Goal: Feedback & Contribution: Submit feedback/report problem

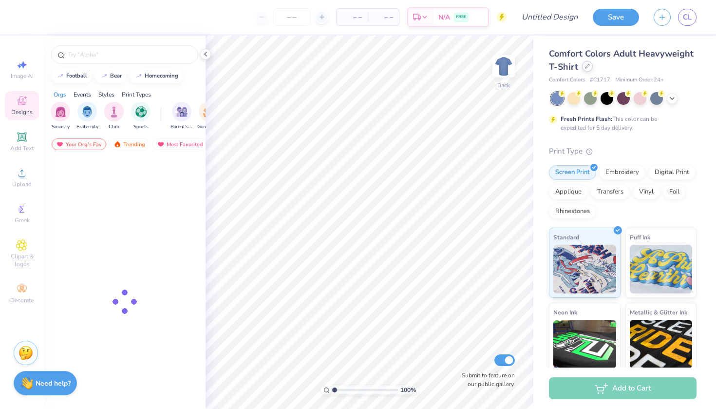
click at [586, 70] on div at bounding box center [587, 66] width 11 height 11
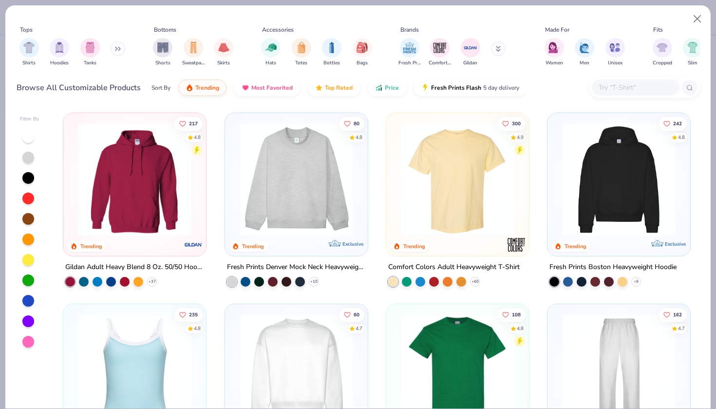
scroll to position [88, 0]
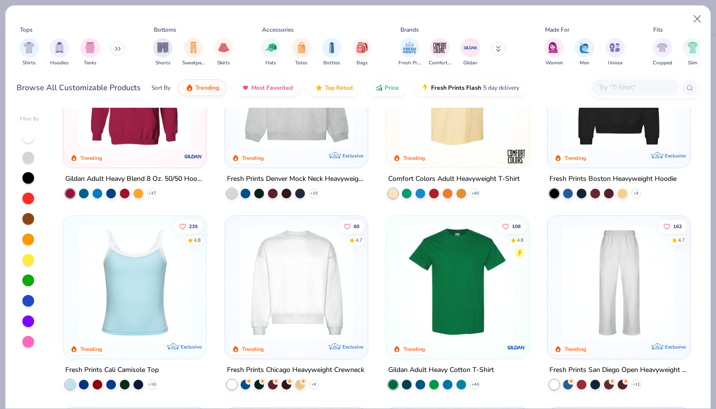
click at [482, 326] on img at bounding box center [457, 283] width 123 height 114
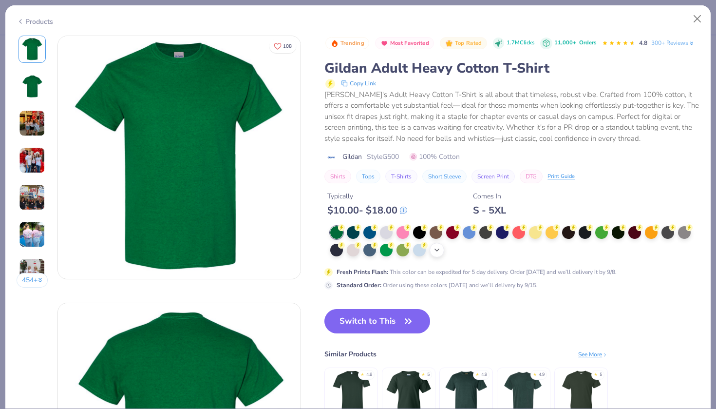
click at [436, 254] on div "+ 22" at bounding box center [437, 250] width 15 height 15
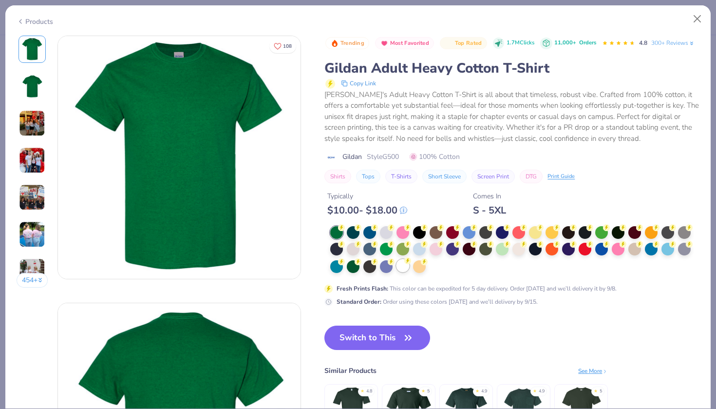
click at [402, 269] on div at bounding box center [403, 265] width 13 height 13
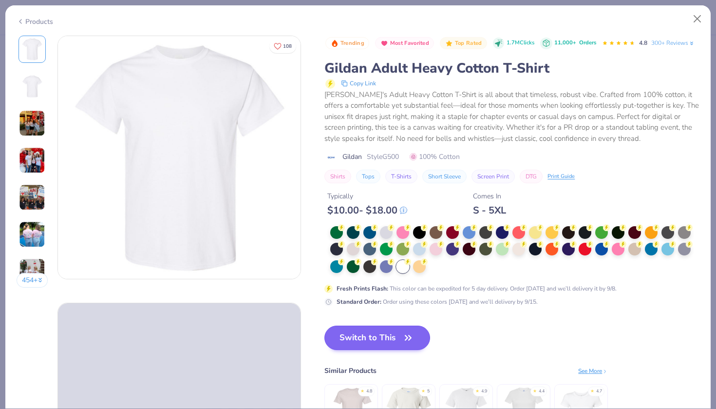
click at [381, 338] on button "Switch to This" at bounding box center [377, 337] width 106 height 24
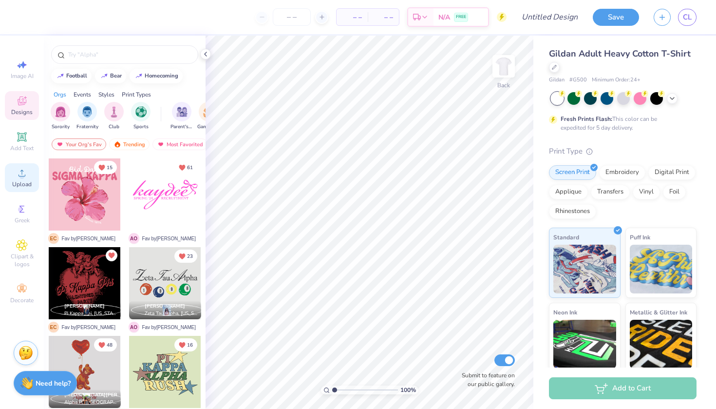
click at [21, 174] on circle at bounding box center [21, 175] width 5 height 5
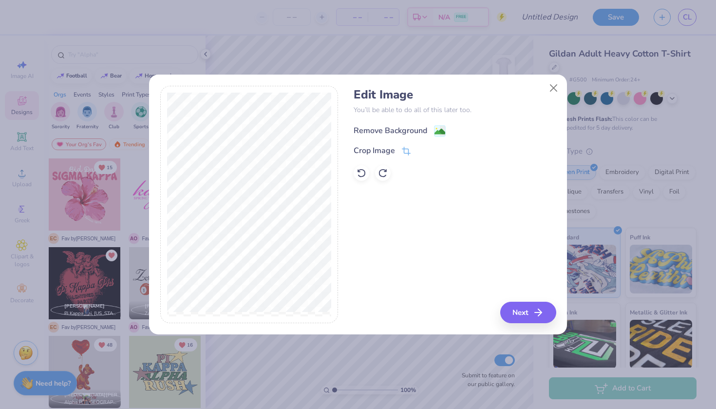
click at [442, 128] on image at bounding box center [440, 131] width 11 height 11
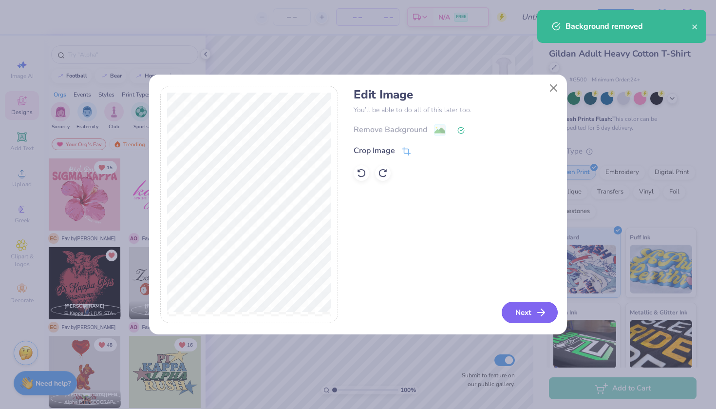
click at [525, 310] on button "Next" at bounding box center [530, 312] width 56 height 21
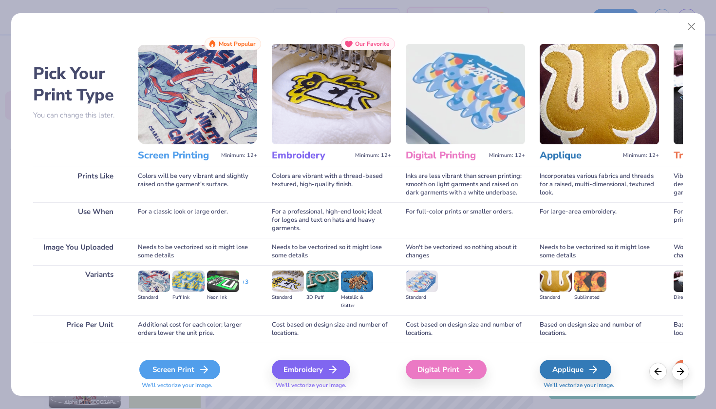
click at [183, 375] on div "Screen Print" at bounding box center [179, 369] width 81 height 19
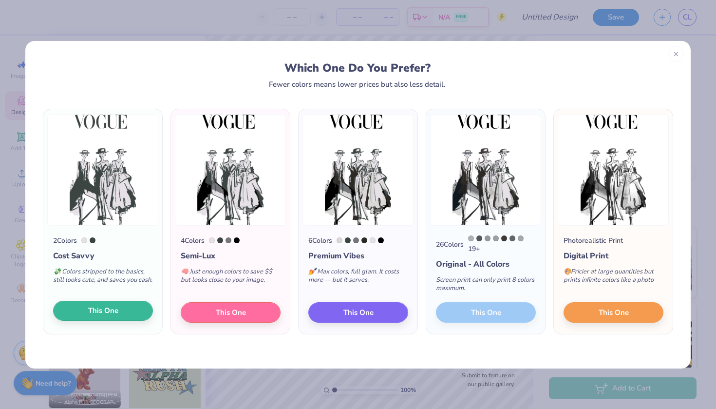
click at [110, 309] on span "This One" at bounding box center [103, 310] width 30 height 11
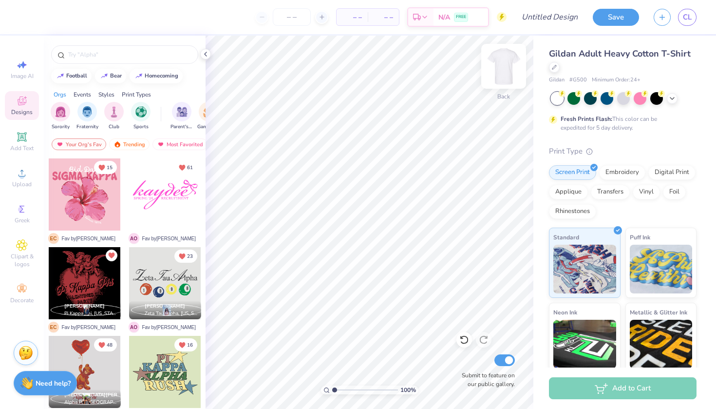
click at [505, 64] on img at bounding box center [503, 66] width 39 height 39
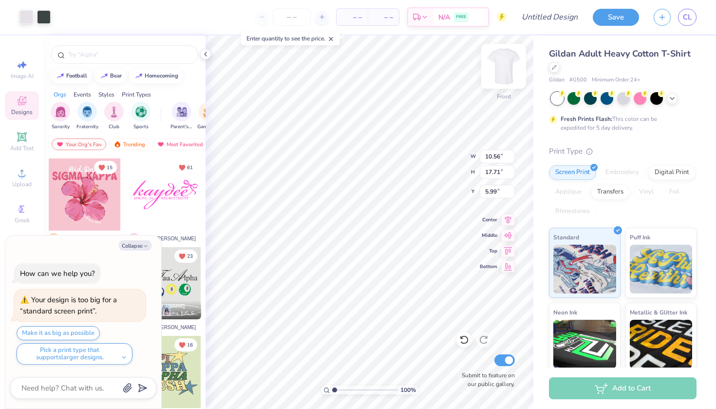
type textarea "x"
type input "6.74"
click at [21, 138] on icon at bounding box center [22, 137] width 12 height 12
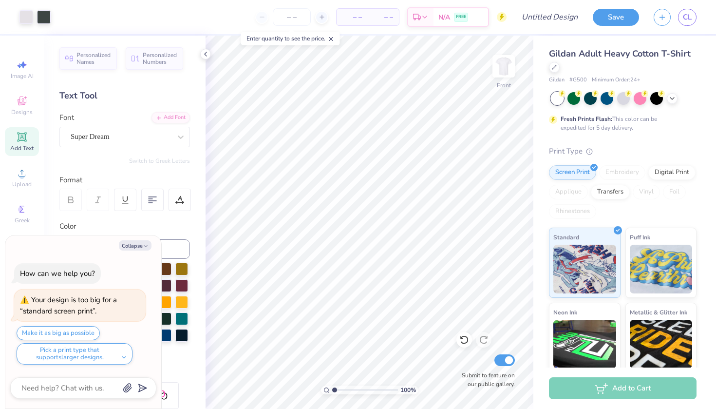
click at [21, 141] on icon at bounding box center [22, 137] width 12 height 12
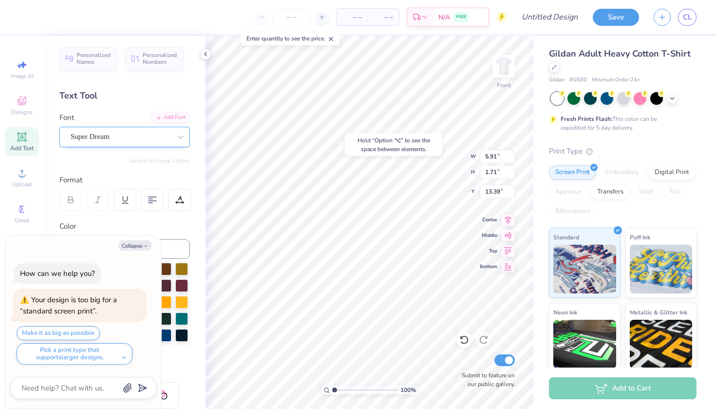
type textarea "x"
type input "9.20"
type textarea "x"
type textarea "TEX"
type textarea "x"
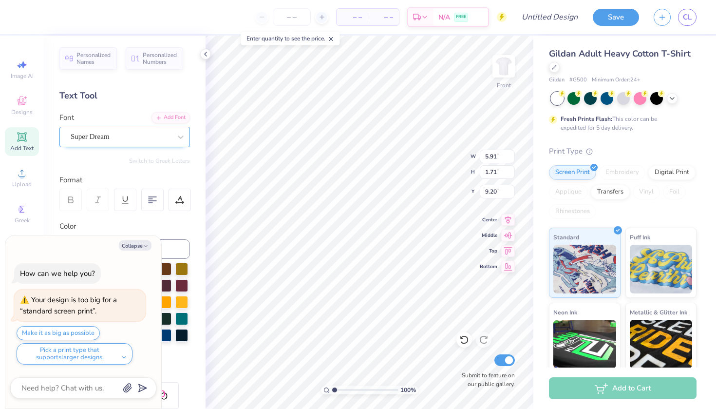
type textarea "TE"
type textarea "x"
type textarea "T"
type textarea "x"
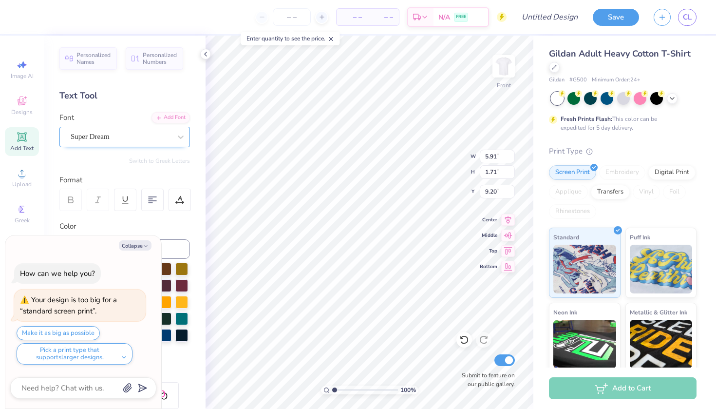
type textarea "Z"
type textarea "x"
type textarea "Ze"
type textarea "x"
type textarea "Zet"
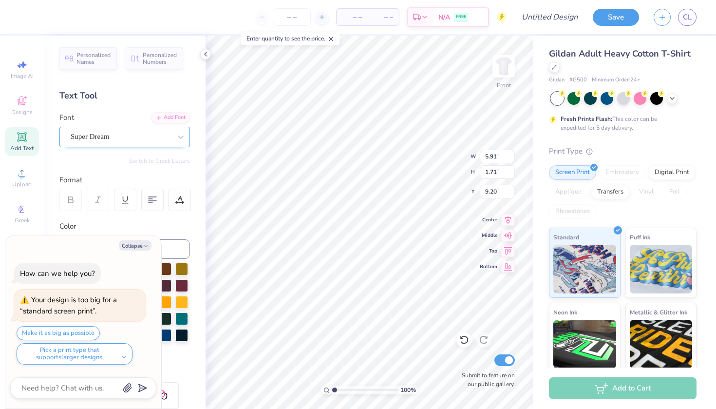
type textarea "x"
type textarea "Zeta"
type textarea "x"
type textarea "Zeta"
type textarea "x"
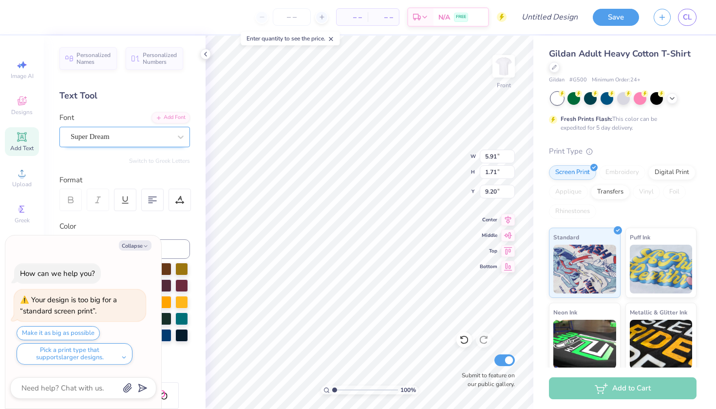
type textarea "Zeta D"
type textarea "x"
type textarea "Zeta Da"
type textarea "x"
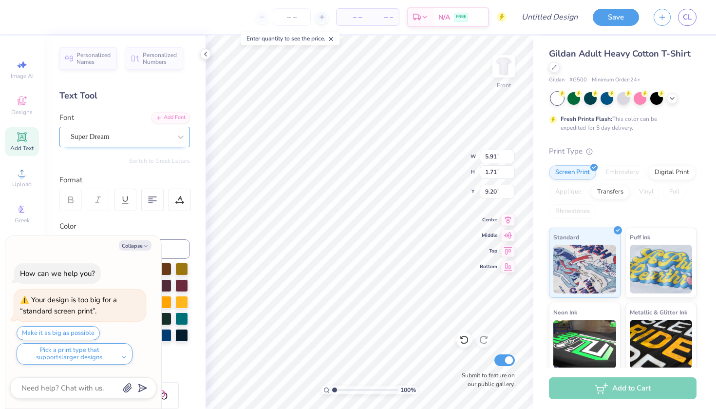
type textarea "Zeta Dag"
type textarea "x"
type textarea "Zeta Da"
type textarea "x"
type textarea "Zeta Dat"
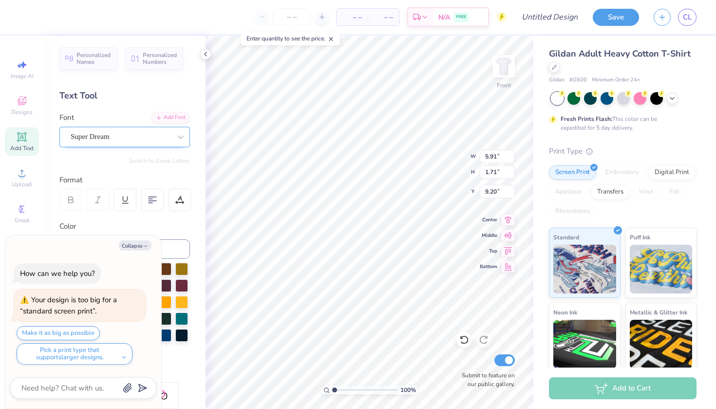
type textarea "x"
type textarea "Zeta Date"
type textarea "x"
type textarea "Zeta Date"
type textarea "x"
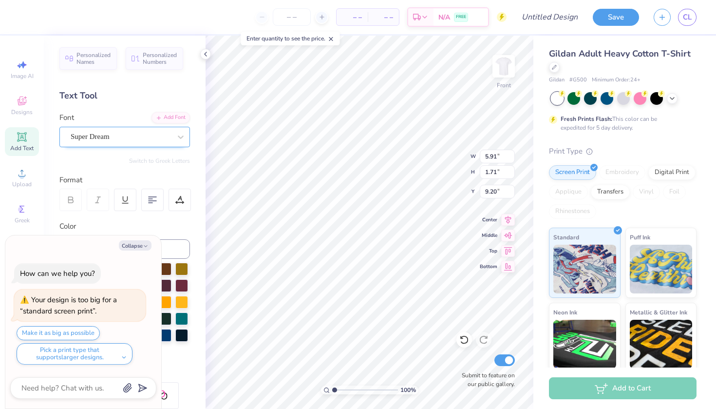
type textarea "Zeta Date P"
type textarea "x"
type textarea "Zeta Date Pa"
type textarea "x"
type textarea "Zeta Date Par"
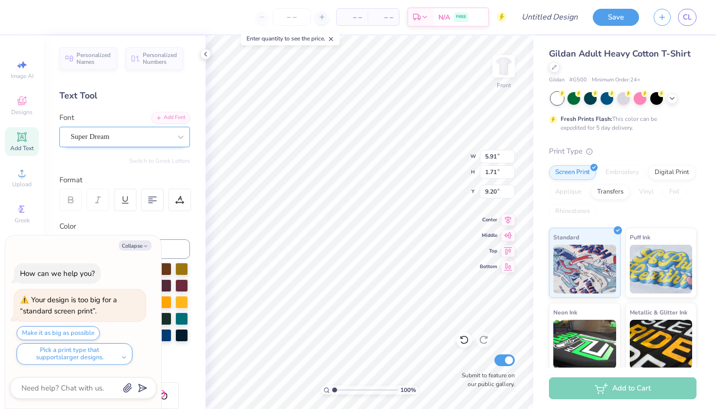
type textarea "x"
type textarea "Zeta Date Part"
type textarea "x"
type textarea "Zeta Date Party"
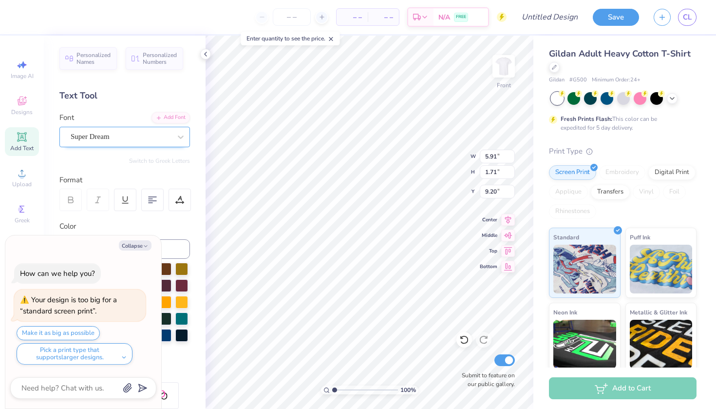
type textarea "x"
type textarea "Zeta Date Party"
type textarea "x"
type textarea "Zeta Date Party '"
type textarea "x"
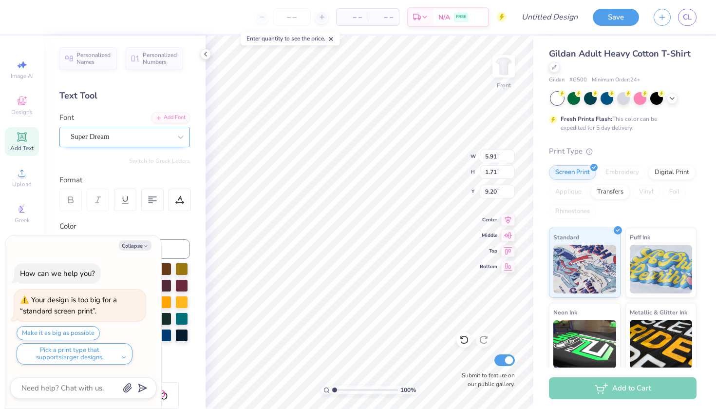
type textarea "Zeta Date Party '"
type textarea "x"
type textarea "Zeta Date Party ' 2"
type textarea "x"
type textarea "Zeta Date Party ' 21"
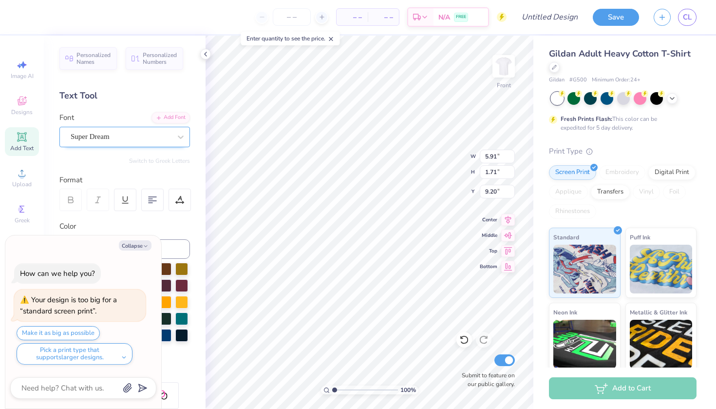
type textarea "x"
type textarea "Zeta Date Party ' 2"
type textarea "x"
type textarea "Zeta Date Party '"
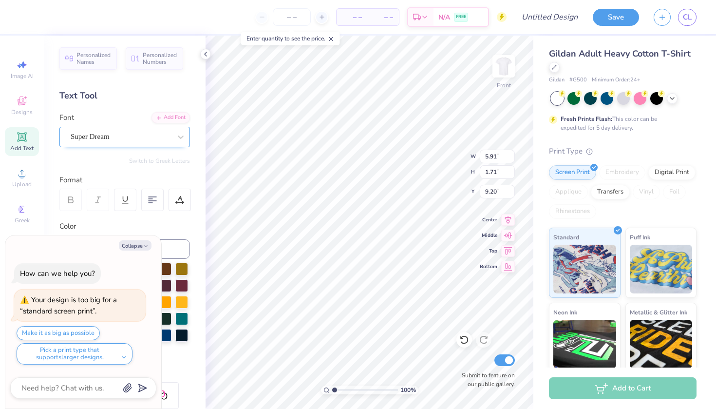
type textarea "x"
type textarea "Zeta Date Party '"
type textarea "x"
type textarea "Zeta Date Party '2"
type textarea "x"
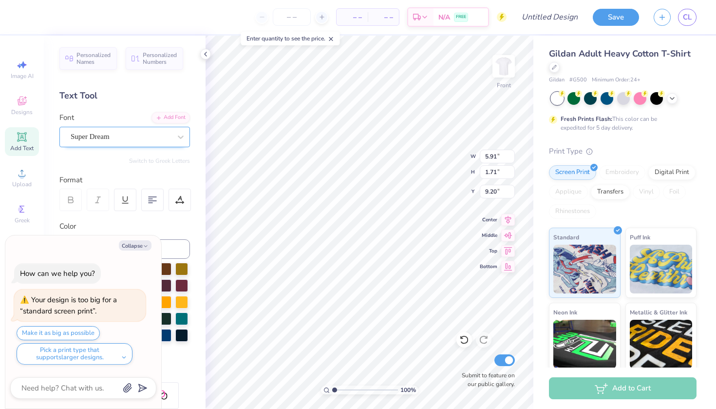
type textarea "Zeta Date Party '21"
type textarea "x"
type textarea "Zeta Date Party '2"
type textarea "x"
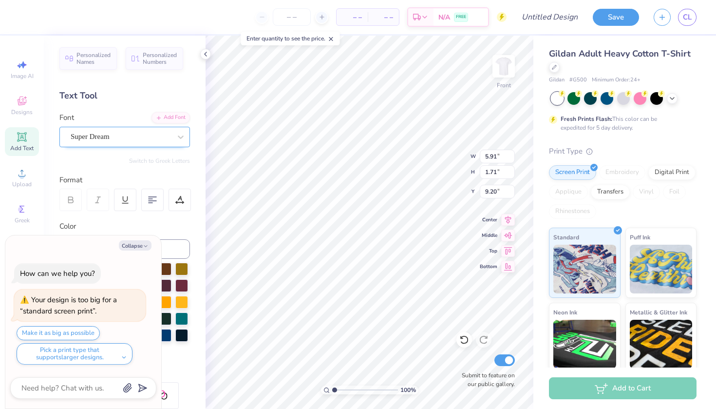
type textarea "Zeta Date Party '25"
click at [105, 133] on span "Super Dream" at bounding box center [90, 136] width 39 height 11
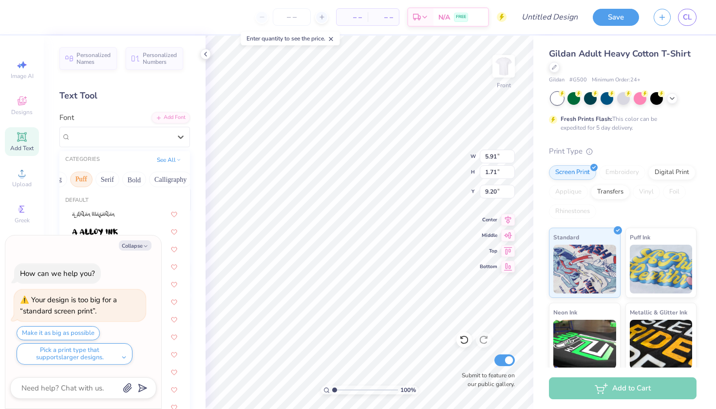
scroll to position [0, 73]
click at [163, 182] on button "Calligraphy" at bounding box center [169, 179] width 43 height 16
click at [95, 233] on img at bounding box center [91, 231] width 39 height 7
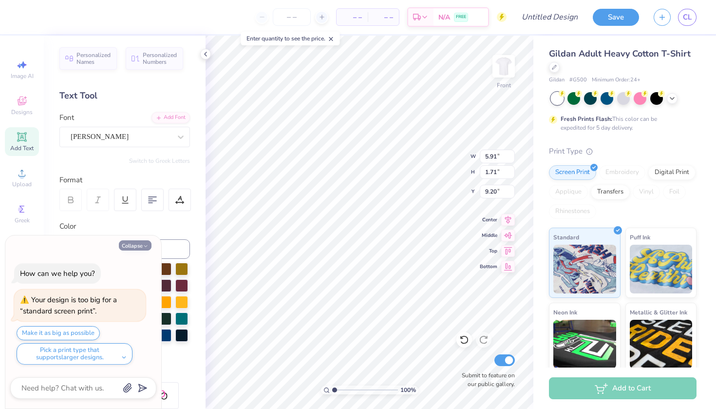
click at [141, 249] on button "Collapse" at bounding box center [135, 245] width 33 height 10
type textarea "x"
type input "14.65"
type input "1.49"
type input "9.31"
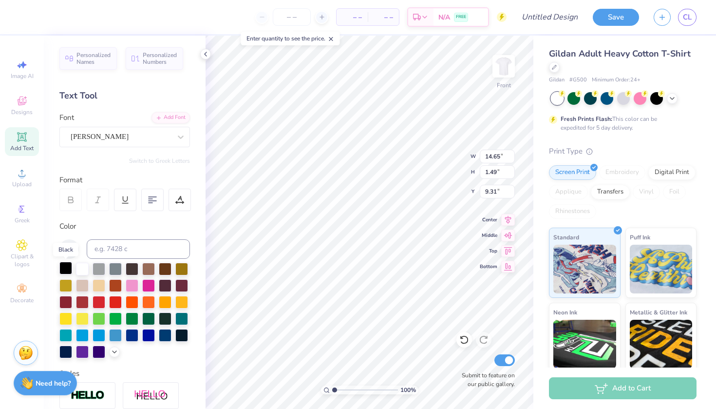
click at [65, 268] on div at bounding box center [65, 268] width 13 height 13
type input "5.76"
type input "0.59"
type input "10.22"
type input "10.56"
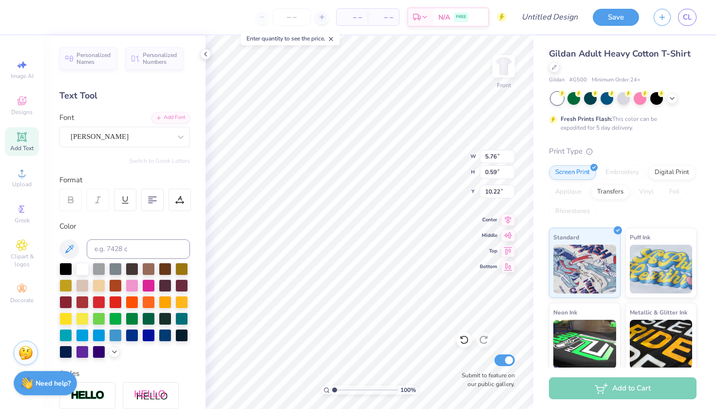
type input "17.71"
type input "7.04"
type input "5.76"
type input "0.59"
type input "9.54"
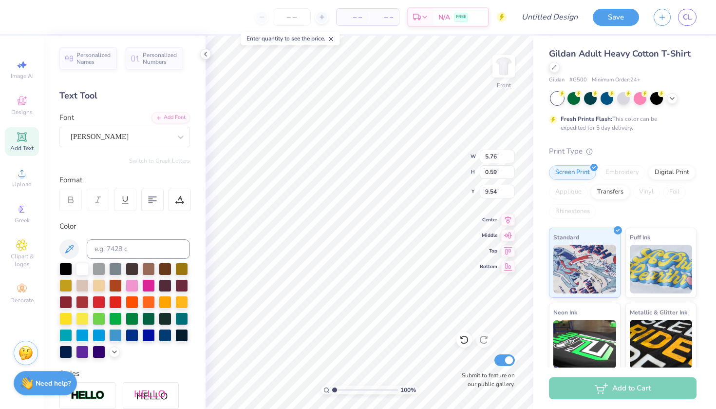
click at [444, 158] on div "100 % Front W 5.76 5.76 " H 0.59 0.59 " Y 9.54 9.54 " Center Middle Top Bottom …" at bounding box center [370, 222] width 328 height 373
type input "10.56"
type input "17.71"
type input "7.04"
type input "10.78"
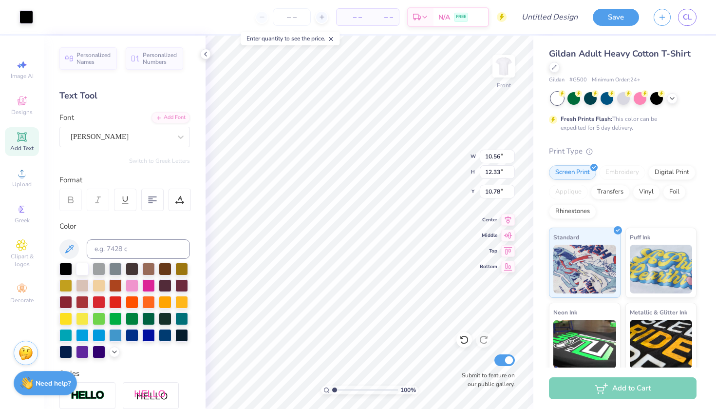
type input "5.76"
type input "0.59"
type input "25.44"
type input "9.61"
type input "22.29"
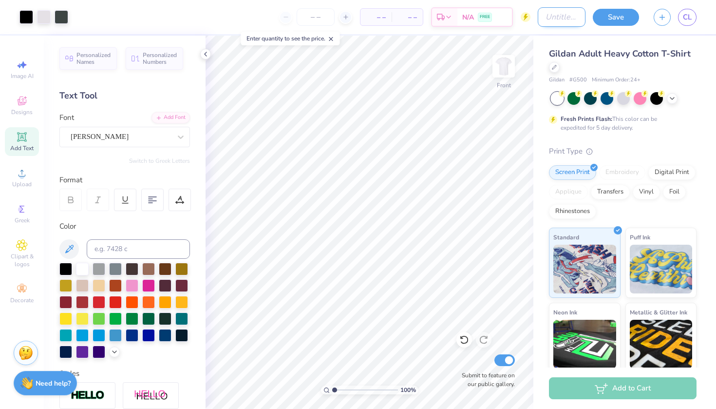
click at [542, 15] on input "Design Title" at bounding box center [562, 16] width 48 height 19
type input "dp"
click at [616, 15] on button "Save" at bounding box center [616, 15] width 46 height 17
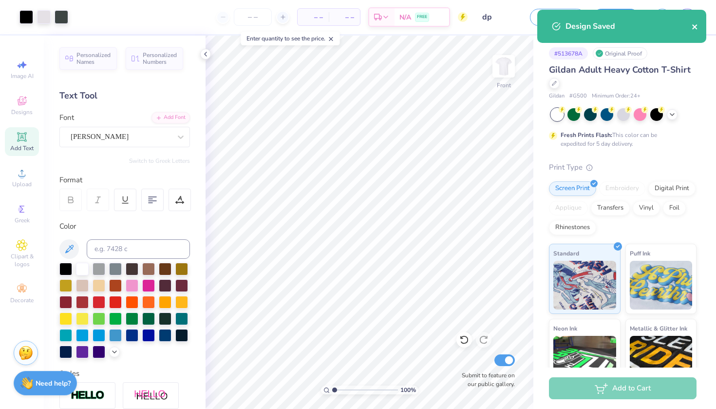
click at [695, 25] on icon "close" at bounding box center [695, 27] width 7 height 8
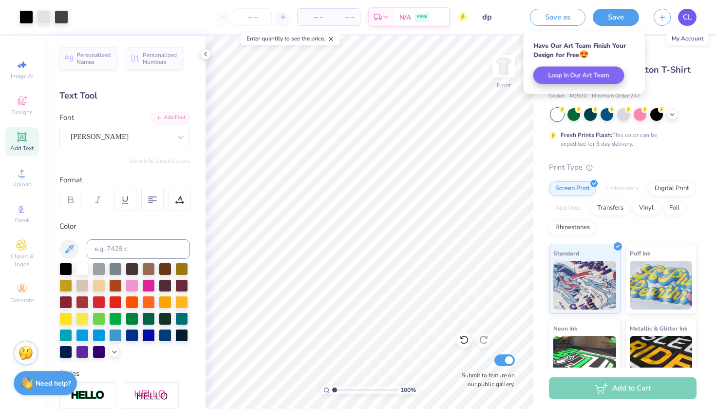
click at [689, 19] on span "CL" at bounding box center [687, 17] width 9 height 11
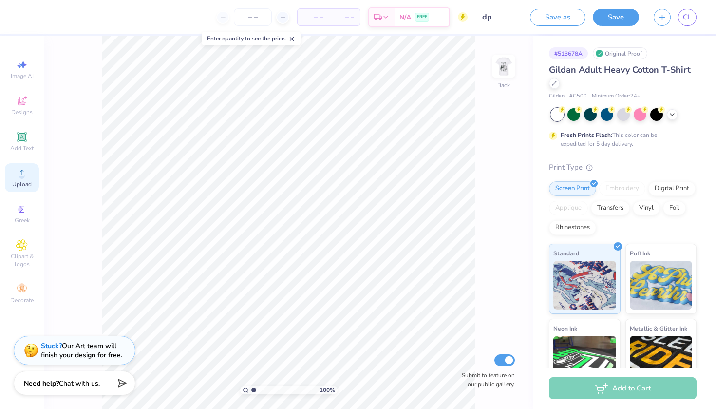
click at [20, 175] on circle at bounding box center [21, 175] width 5 height 5
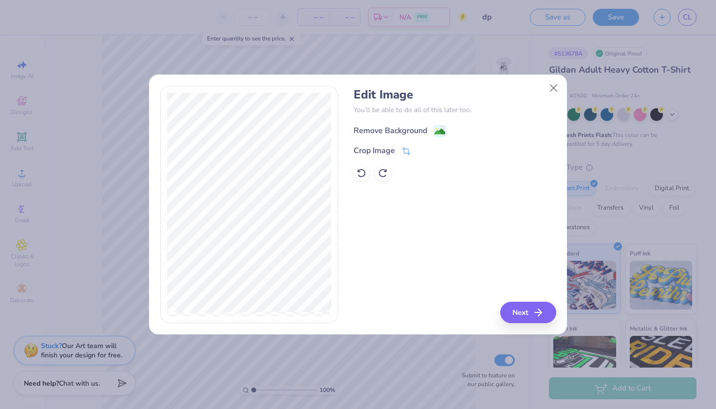
click at [436, 131] on image at bounding box center [440, 131] width 11 height 11
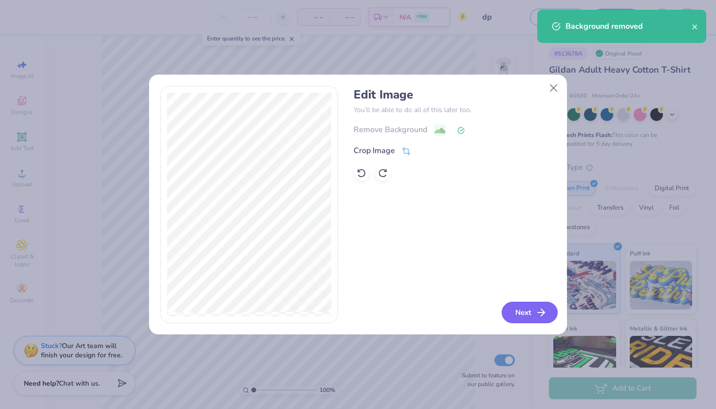
click at [520, 315] on button "Next" at bounding box center [530, 312] width 56 height 21
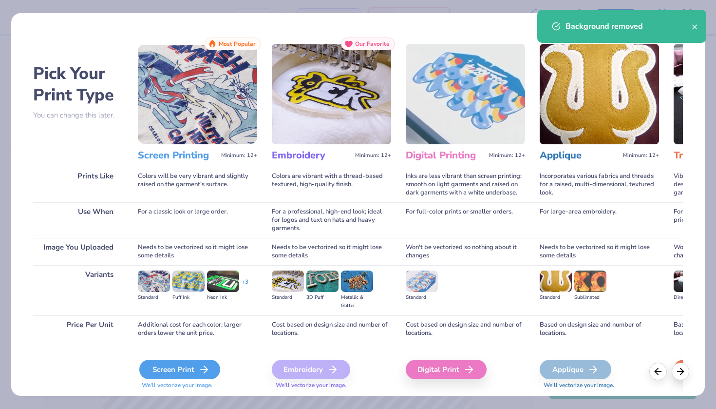
click at [187, 370] on div "Screen Print" at bounding box center [179, 369] width 81 height 19
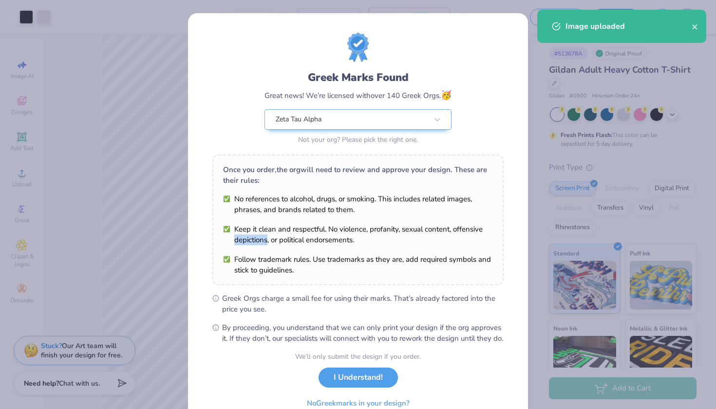
click at [256, 233] on li "Keep it clean and respectful. No violence, profanity, sexual content, offensive…" at bounding box center [358, 234] width 270 height 21
click at [360, 383] on button "I Understand!" at bounding box center [358, 375] width 79 height 20
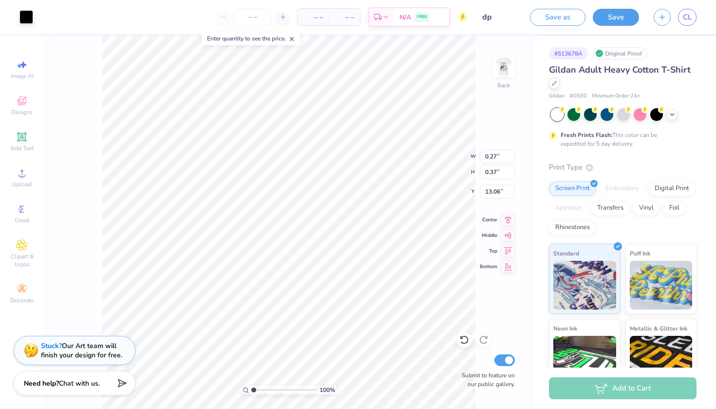
type input "0.79"
type input "1.08"
type input "12.35"
type input "6.57"
type input "1.68"
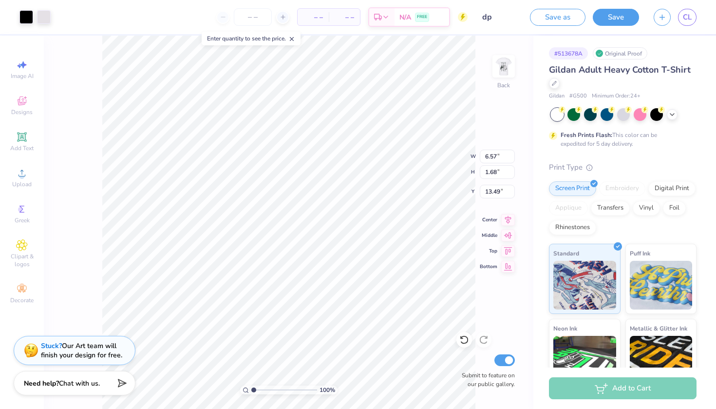
type input "4.07"
type input "0.10"
type input "0.13"
type input "12.83"
type input "3.29"
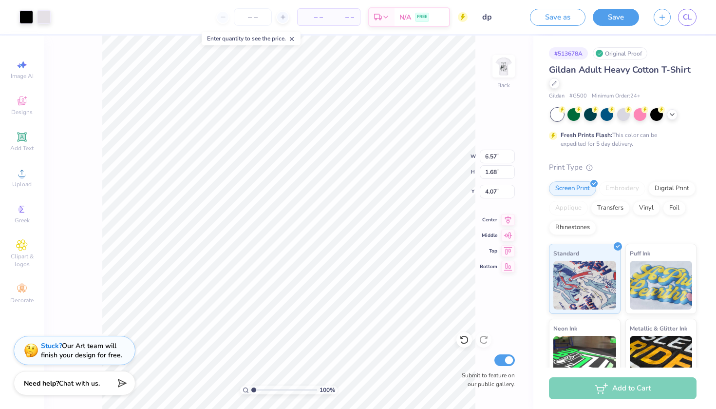
type input "2.46"
type input "5.92"
type input "1.52"
type input "4.23"
type input "5.98"
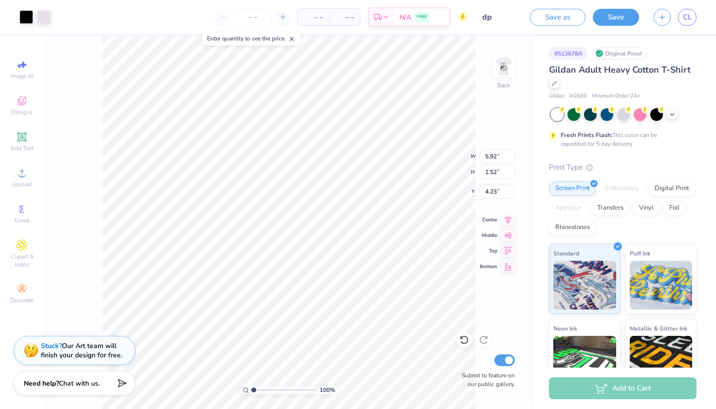
type input "1.65"
type input "4.16"
type input "5.92"
type input "1.52"
type input "4.23"
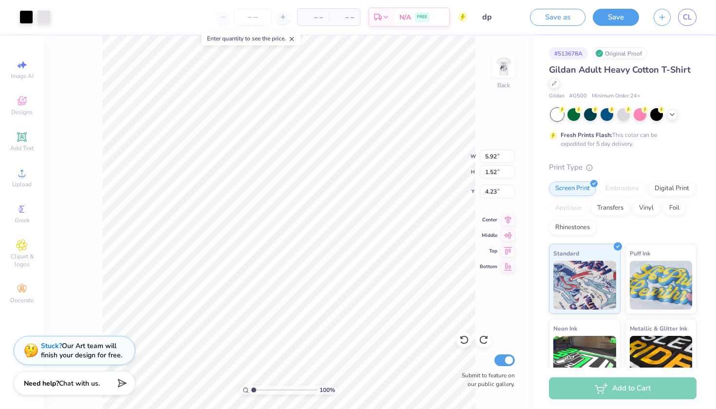
type input "4.45"
type input "4.96"
type input "1.27"
type input "4.69"
click at [110, 350] on div "Stuck? Our Art team will finish your design for free." at bounding box center [81, 349] width 81 height 19
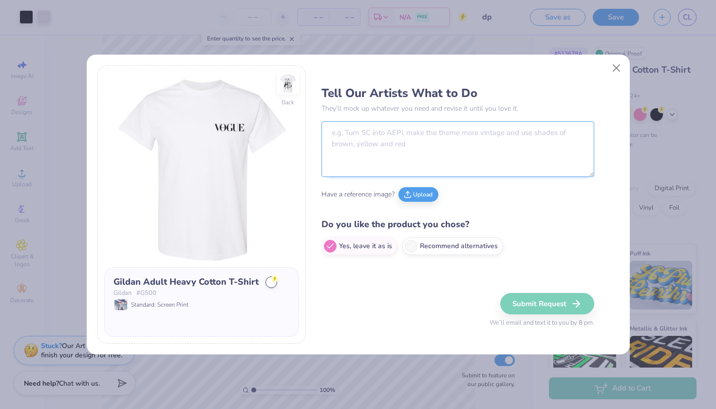
click at [351, 145] on textarea at bounding box center [458, 149] width 273 height 56
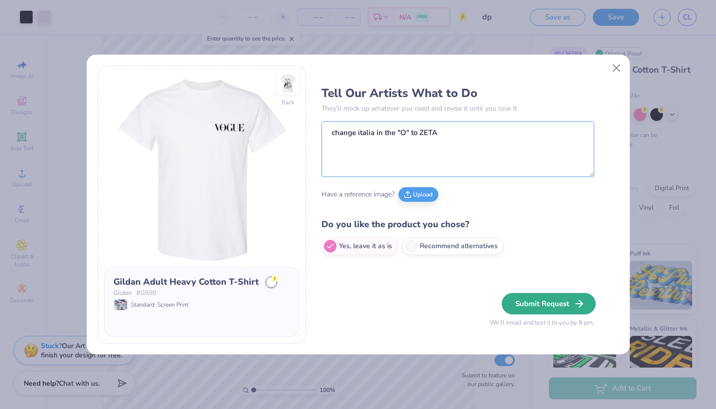
type textarea "change italia in the "O" to ZETA"
click at [553, 300] on button "Submit Request" at bounding box center [549, 303] width 94 height 21
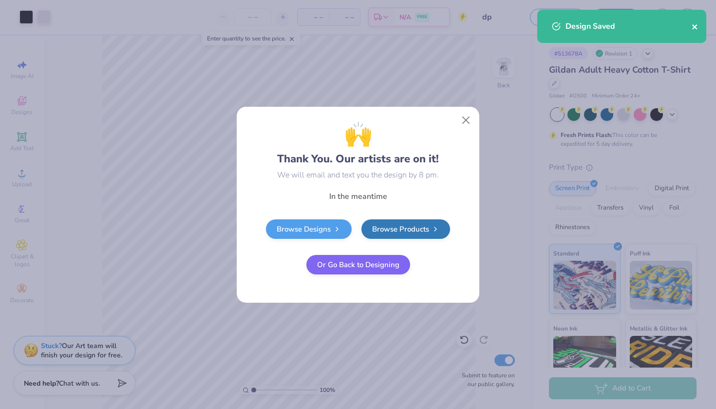
click at [696, 26] on icon "close" at bounding box center [695, 27] width 7 height 8
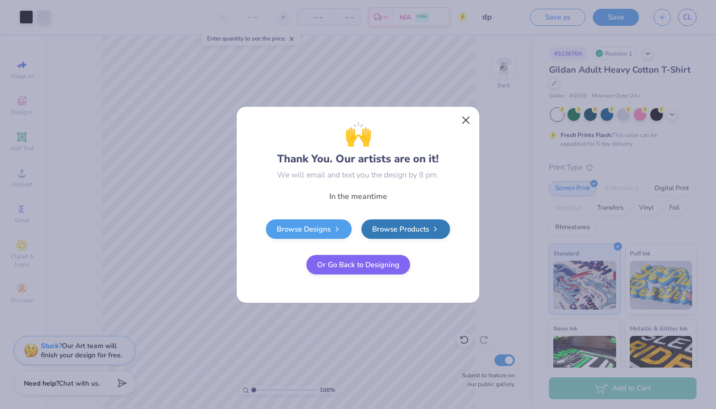
click at [467, 121] on button "Close" at bounding box center [466, 120] width 19 height 19
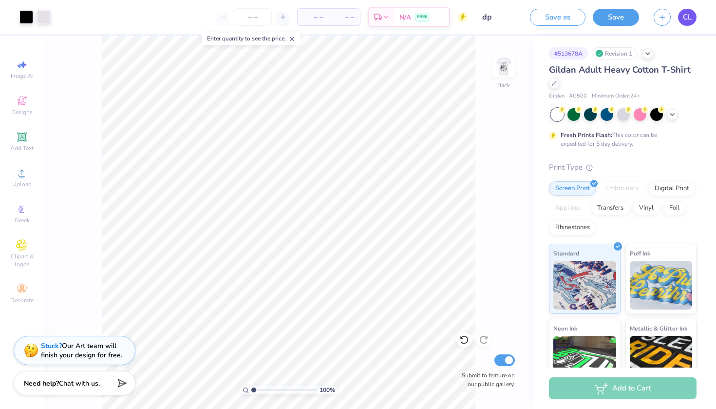
click at [688, 21] on span "CL" at bounding box center [687, 17] width 9 height 11
